Goal: Complete application form: Complete application form

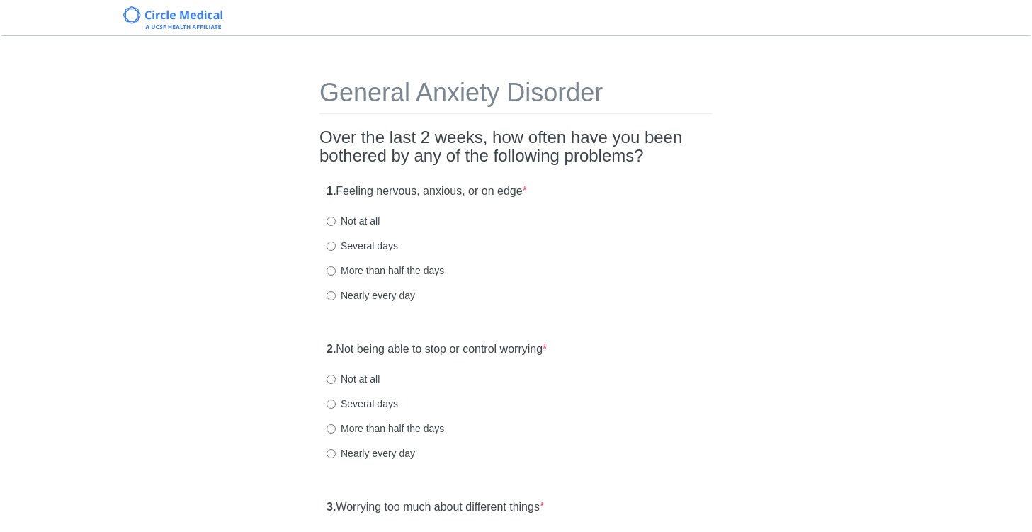
click at [377, 292] on label "Nearly every day" at bounding box center [370, 295] width 89 height 14
click at [336, 292] on input "Nearly every day" at bounding box center [330, 295] width 9 height 9
radio input "true"
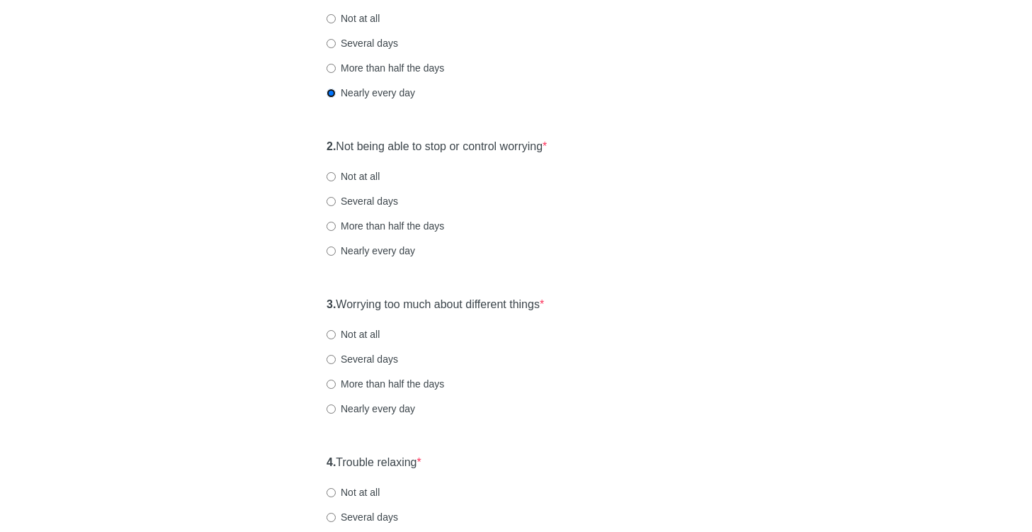
scroll to position [204, 0]
click at [380, 201] on label "Several days" at bounding box center [362, 200] width 72 height 14
click at [336, 201] on input "Several days" at bounding box center [330, 199] width 9 height 9
radio input "true"
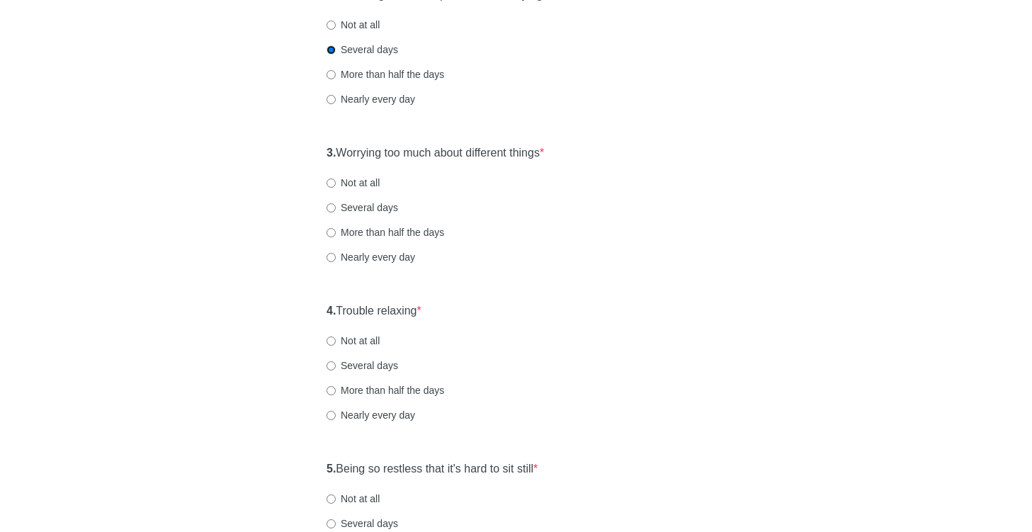
scroll to position [355, 0]
click at [392, 254] on label "Nearly every day" at bounding box center [370, 256] width 89 height 14
click at [336, 254] on input "Nearly every day" at bounding box center [330, 256] width 9 height 9
radio input "true"
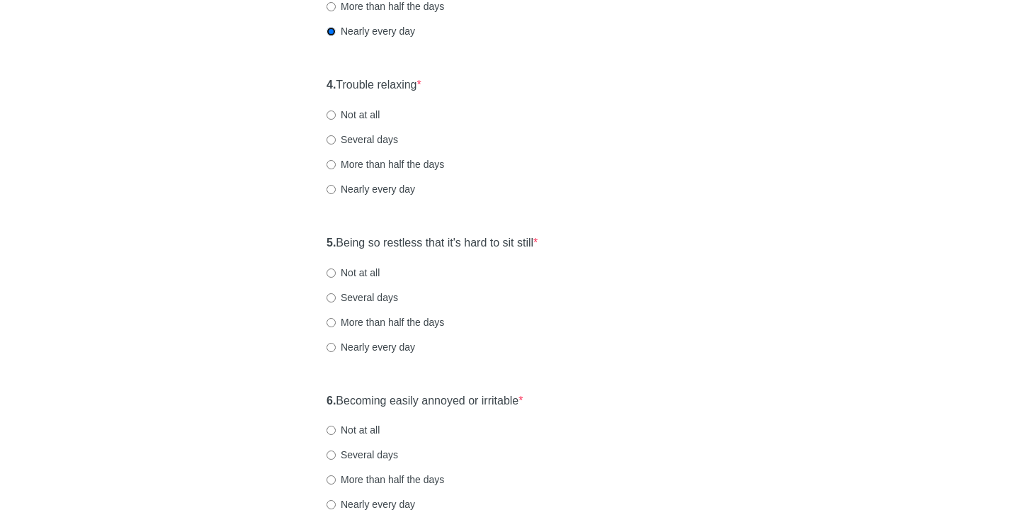
scroll to position [578, 0]
click at [370, 172] on label "More than half the days" at bounding box center [385, 166] width 118 height 14
click at [336, 171] on input "More than half the days" at bounding box center [330, 166] width 9 height 9
radio input "true"
click at [355, 300] on label "Several days" at bounding box center [362, 299] width 72 height 14
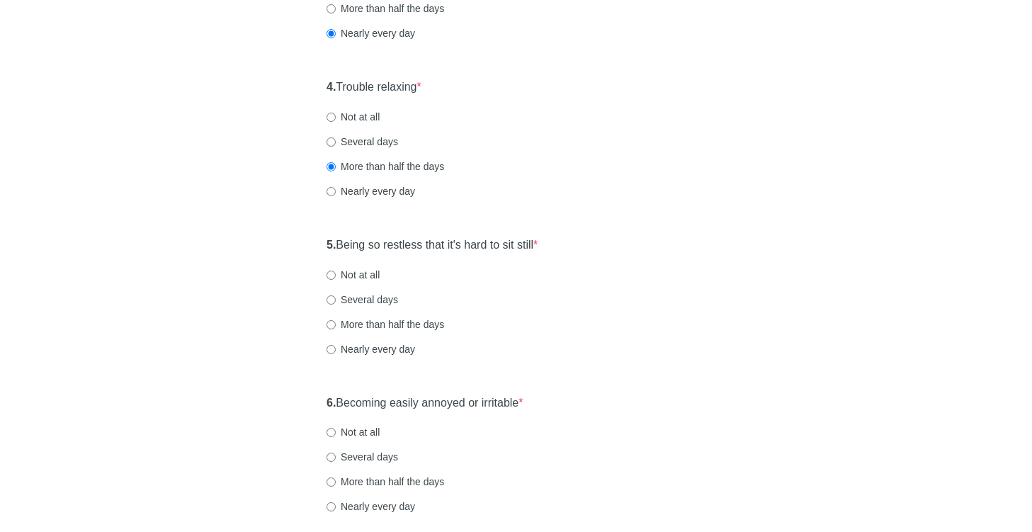
click at [336, 300] on input "Several days" at bounding box center [330, 299] width 9 height 9
radio input "true"
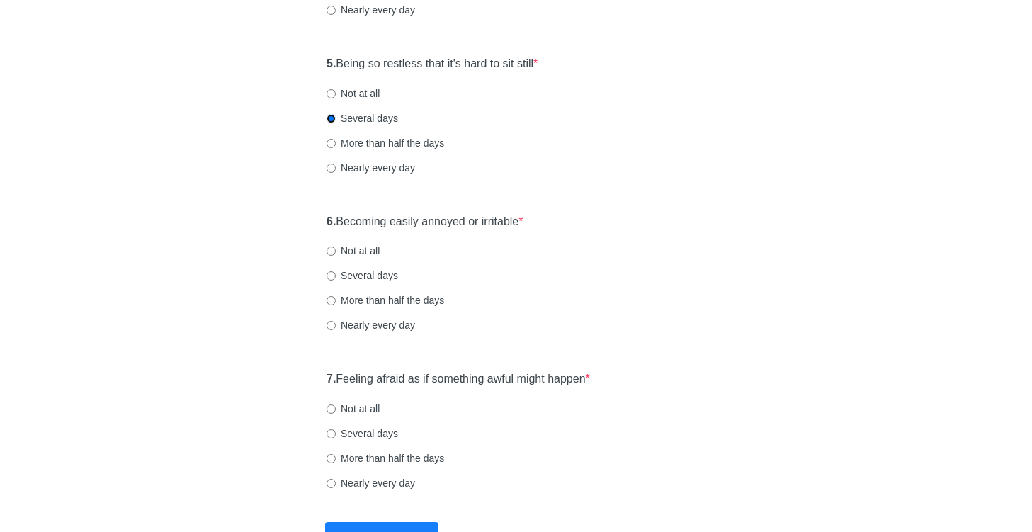
scroll to position [809, 0]
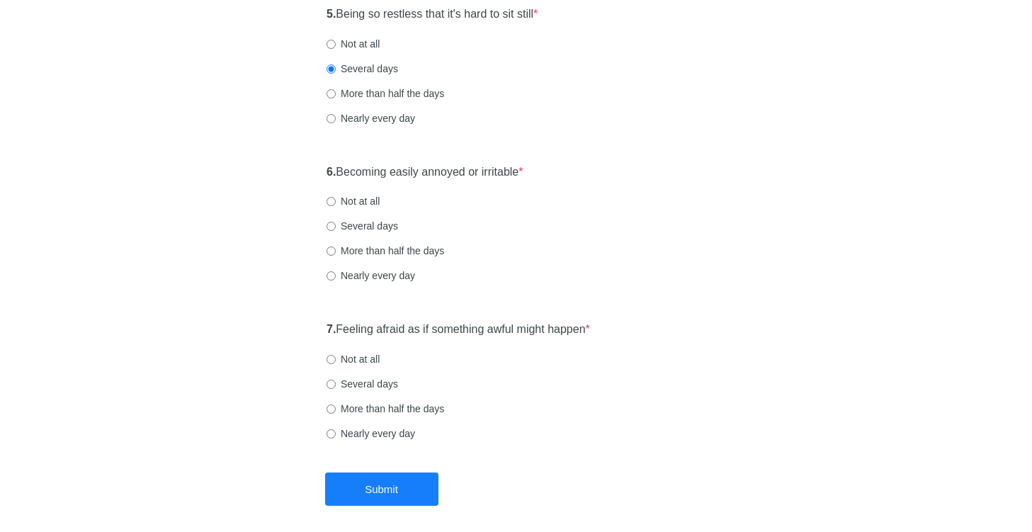
click at [412, 248] on label "More than half the days" at bounding box center [385, 251] width 118 height 14
click at [336, 248] on input "More than half the days" at bounding box center [330, 250] width 9 height 9
radio input "true"
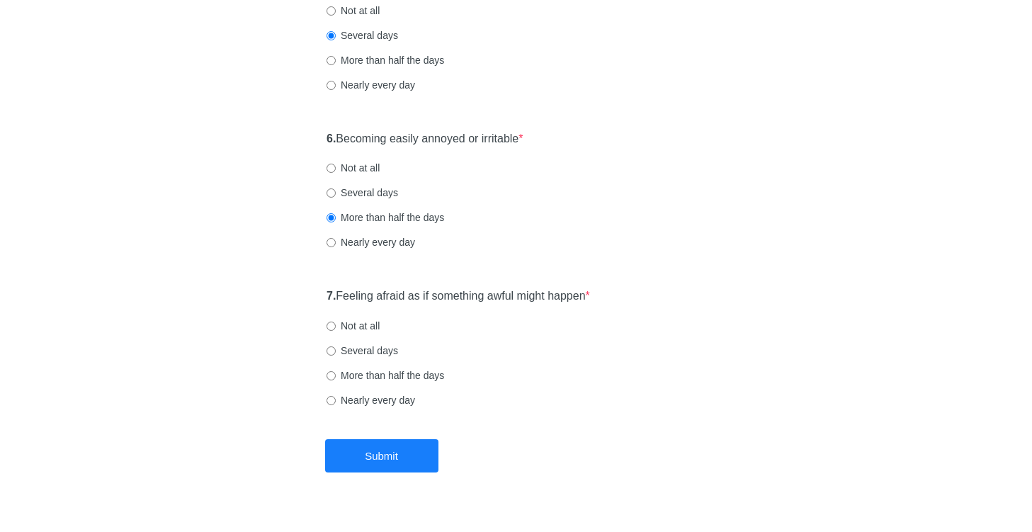
click at [374, 359] on div "7. Feeling afraid as if something awful might happen * Not at all Several days …" at bounding box center [515, 354] width 393 height 147
click at [370, 348] on label "Several days" at bounding box center [362, 350] width 72 height 14
click at [336, 348] on input "Several days" at bounding box center [330, 350] width 9 height 9
radio input "true"
click at [365, 191] on label "Several days" at bounding box center [362, 193] width 72 height 14
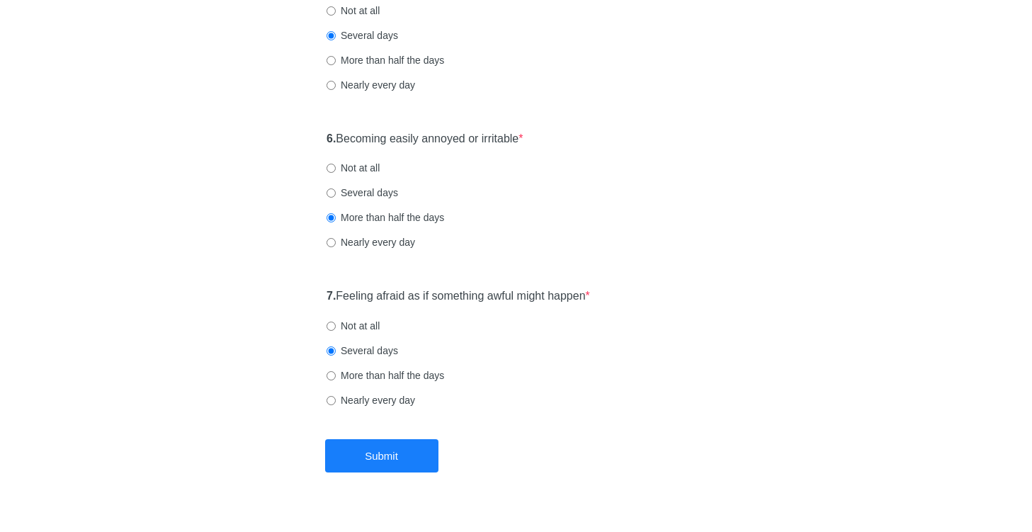
click at [336, 191] on input "Several days" at bounding box center [330, 192] width 9 height 9
radio input "true"
click at [352, 467] on button "Submit" at bounding box center [381, 455] width 113 height 33
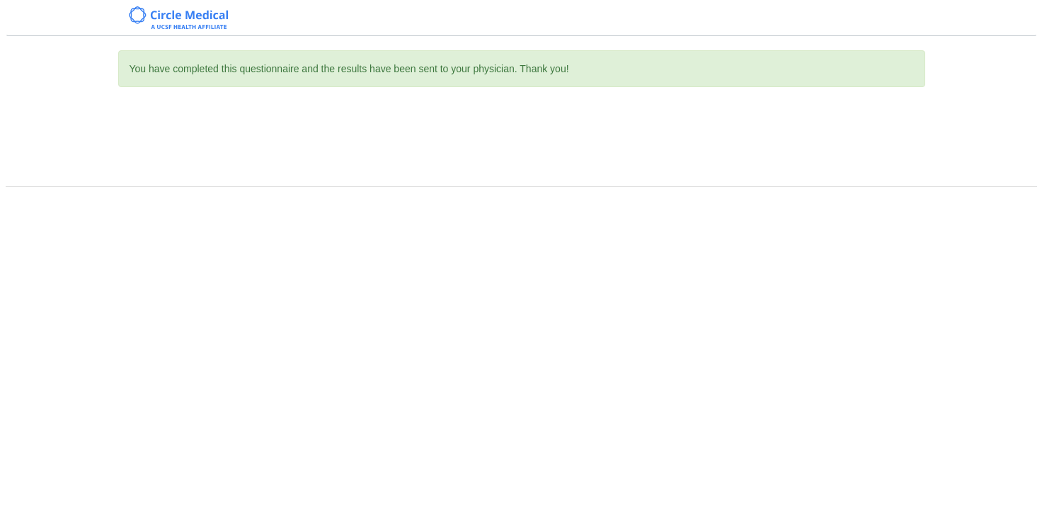
scroll to position [0, 0]
